Goal: Check status: Check status

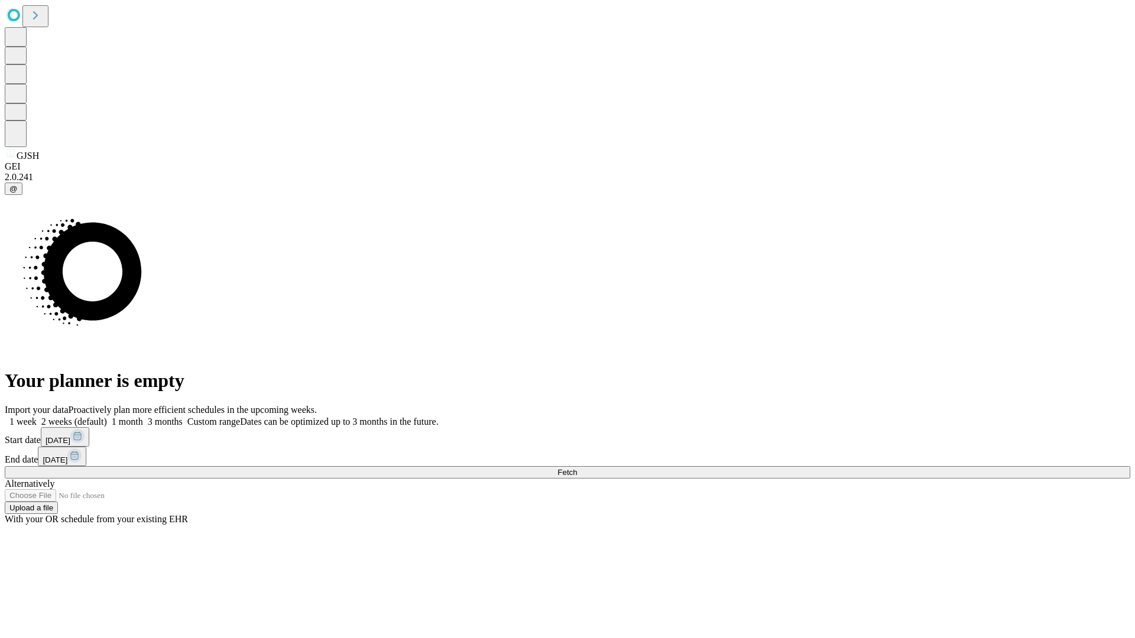
click at [577, 468] on span "Fetch" at bounding box center [567, 472] width 20 height 9
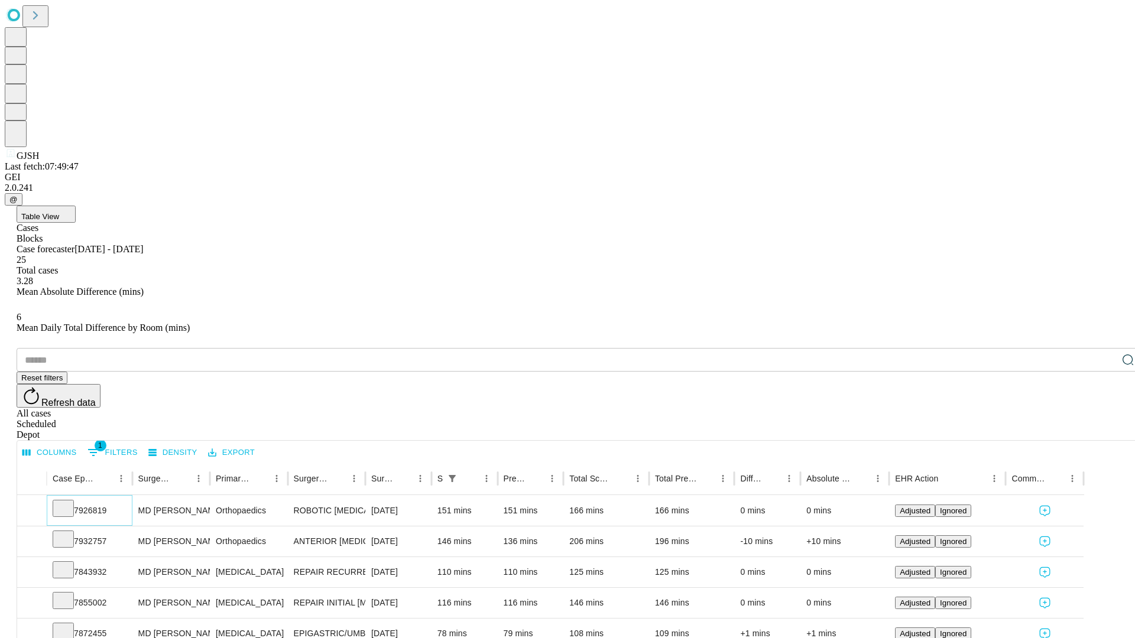
click at [69, 502] on icon at bounding box center [63, 508] width 12 height 12
